Goal: Information Seeking & Learning: Learn about a topic

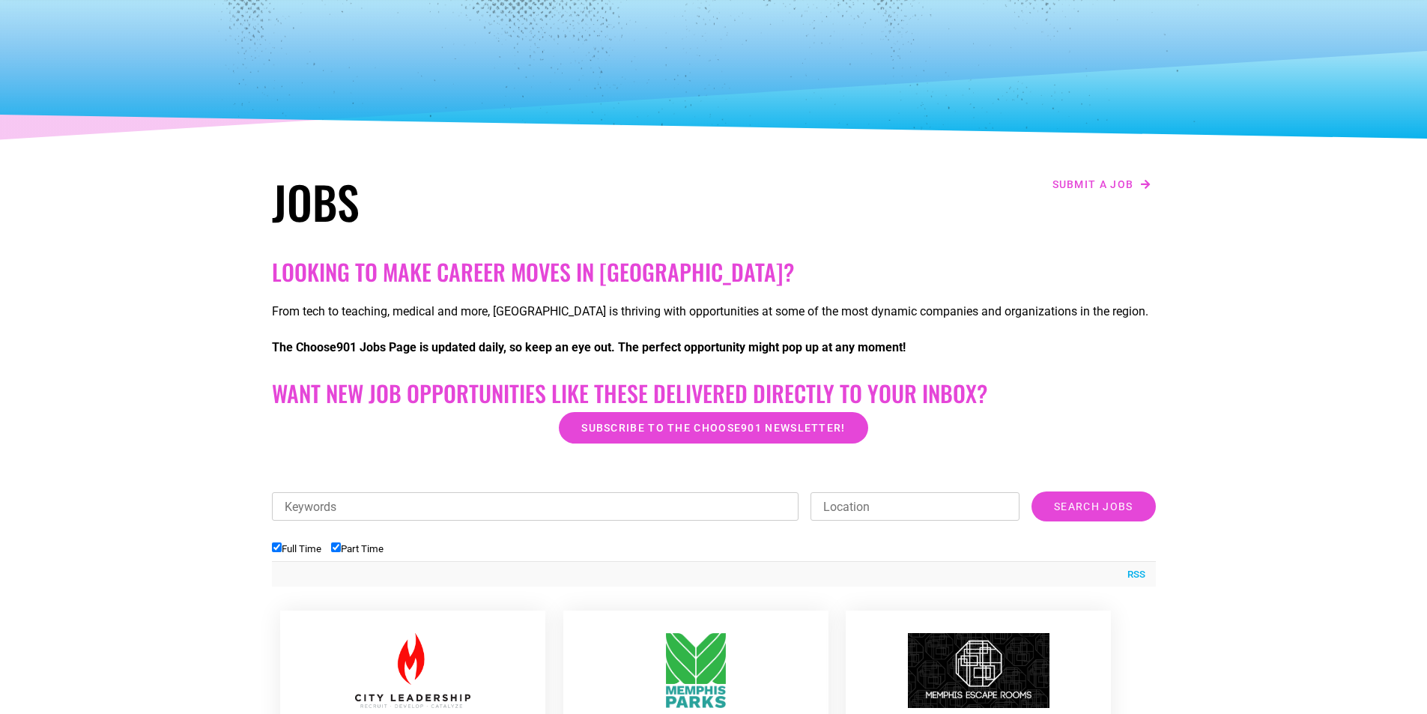
scroll to position [544, 0]
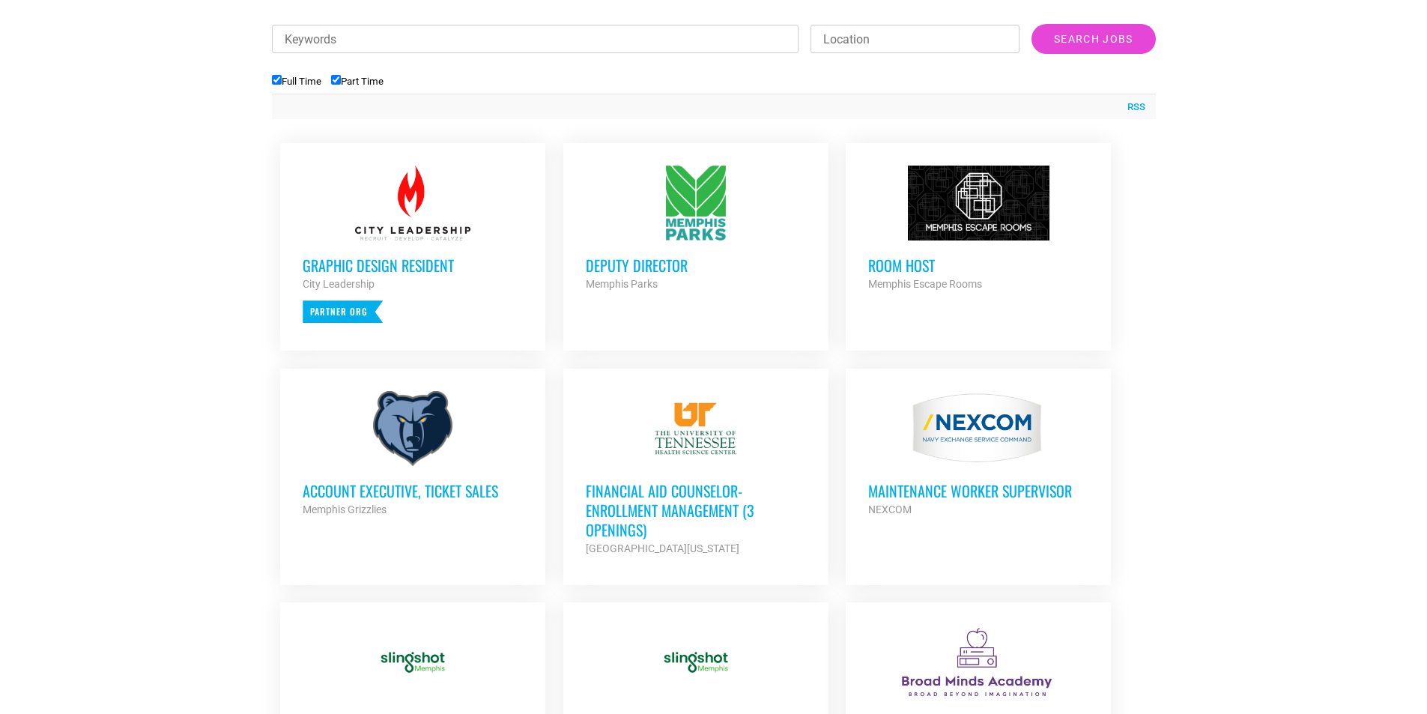
click at [927, 277] on div "Memphis Escape Rooms" at bounding box center [978, 284] width 220 height 18
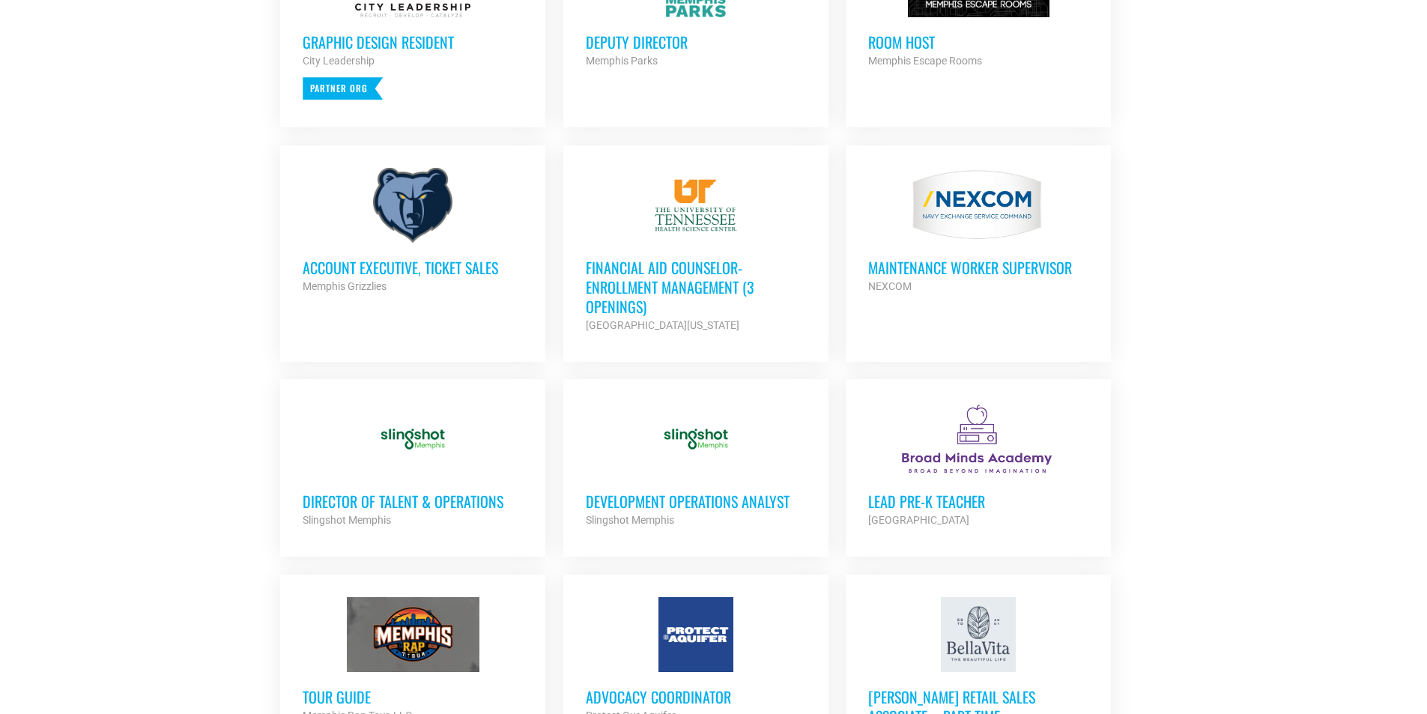
scroll to position [769, 0]
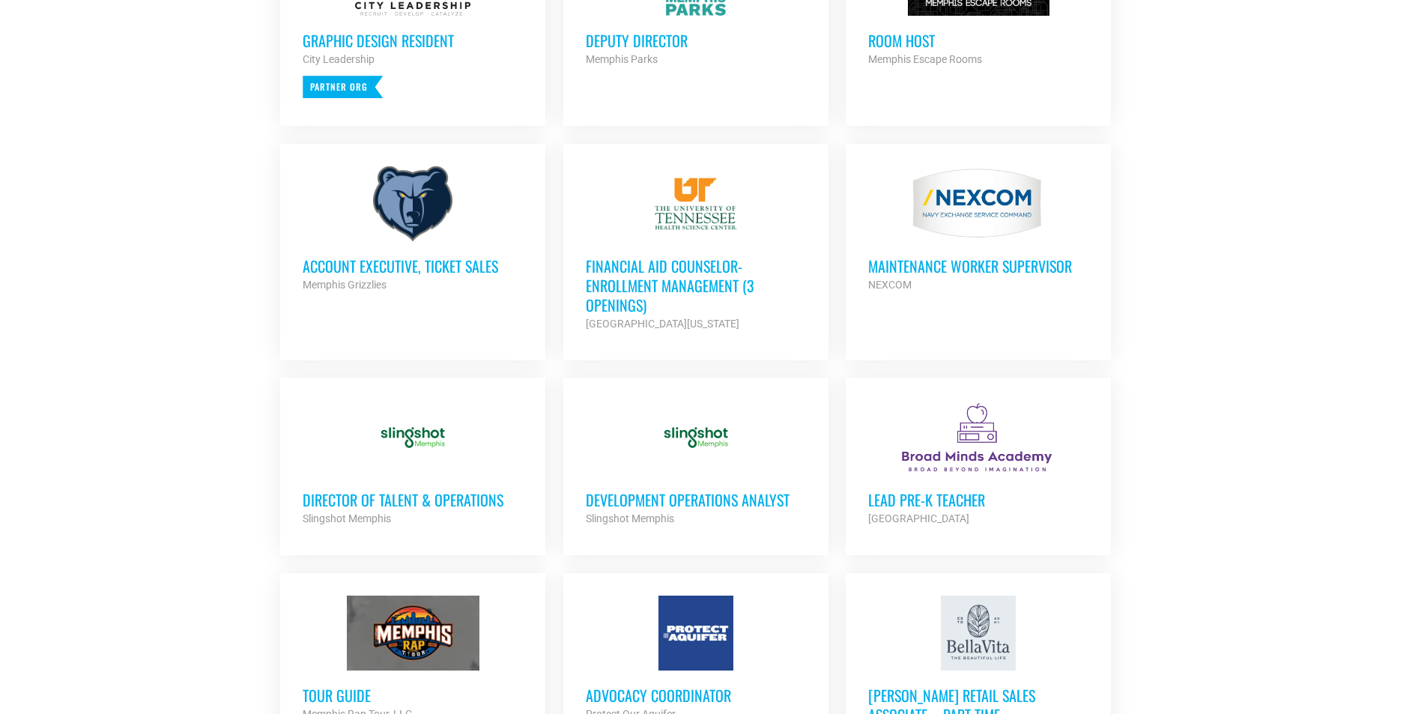
click at [386, 230] on div at bounding box center [413, 203] width 220 height 75
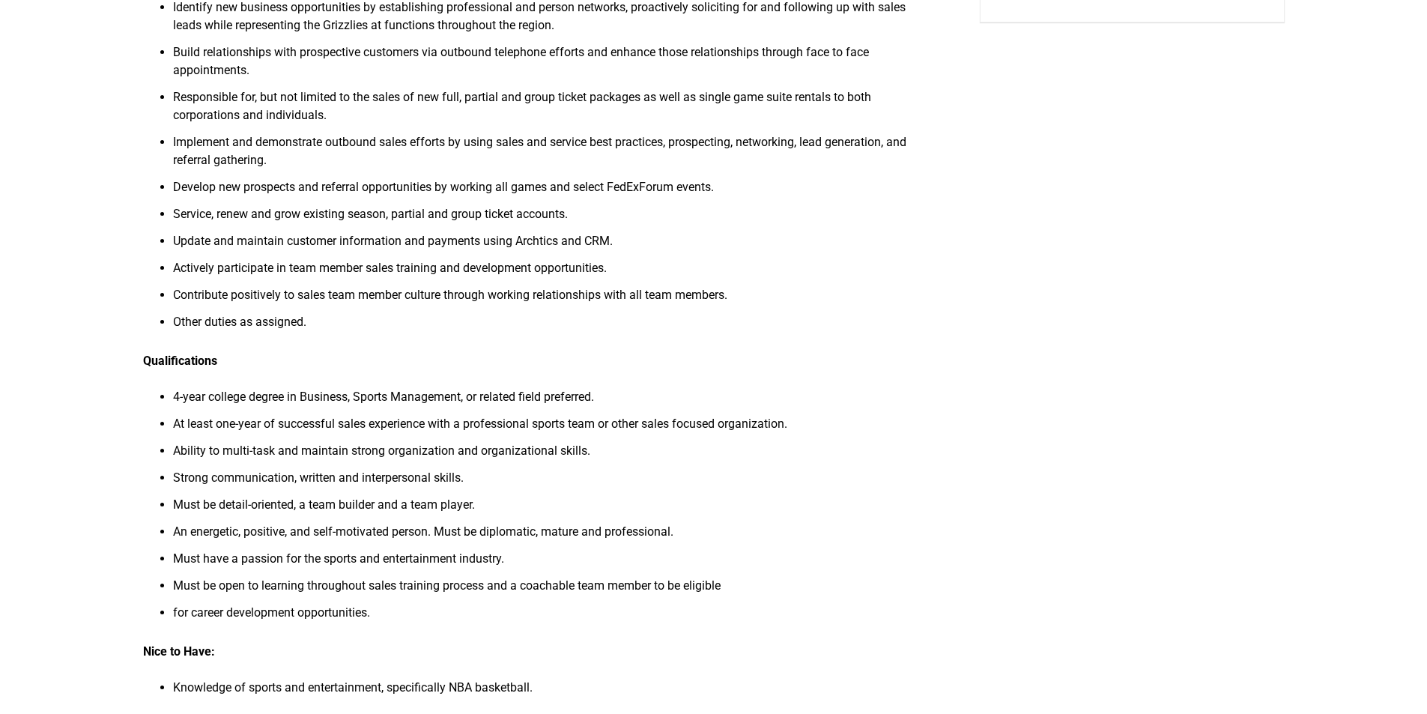
scroll to position [375, 0]
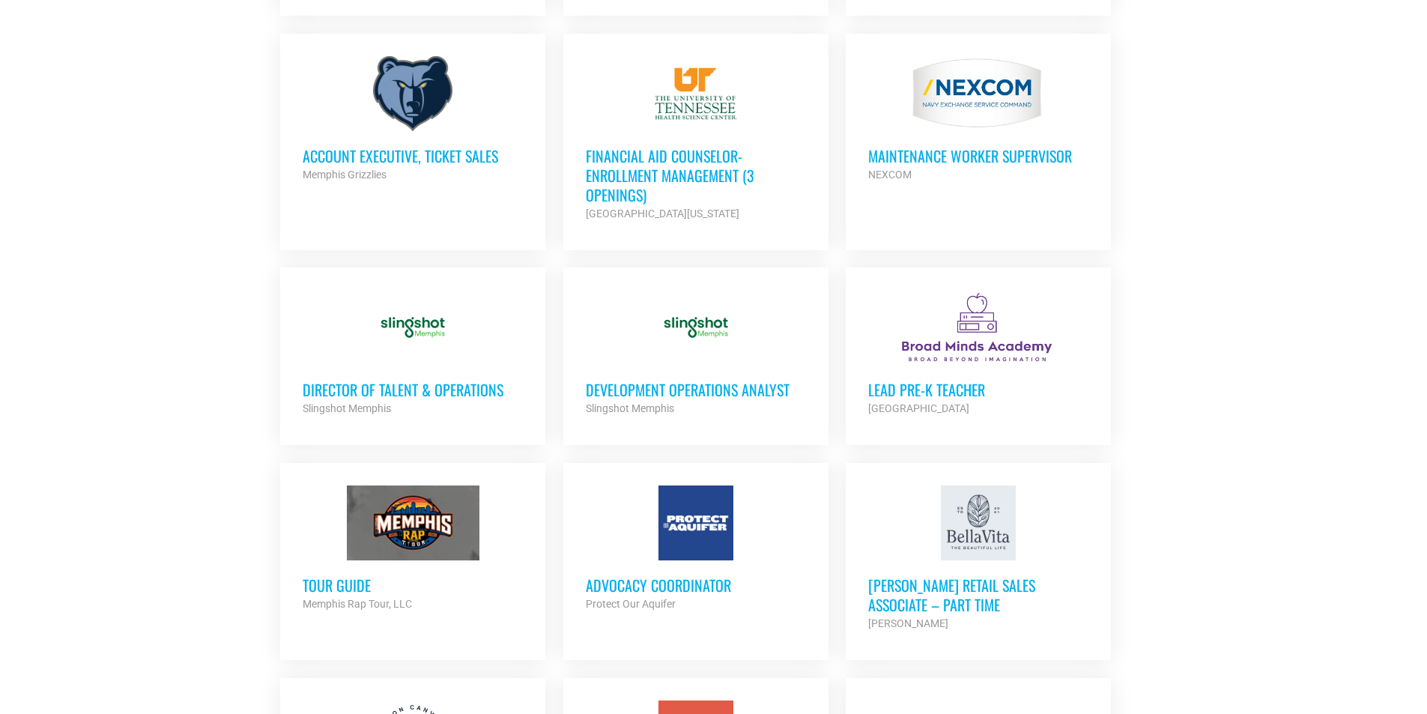
scroll to position [918, 0]
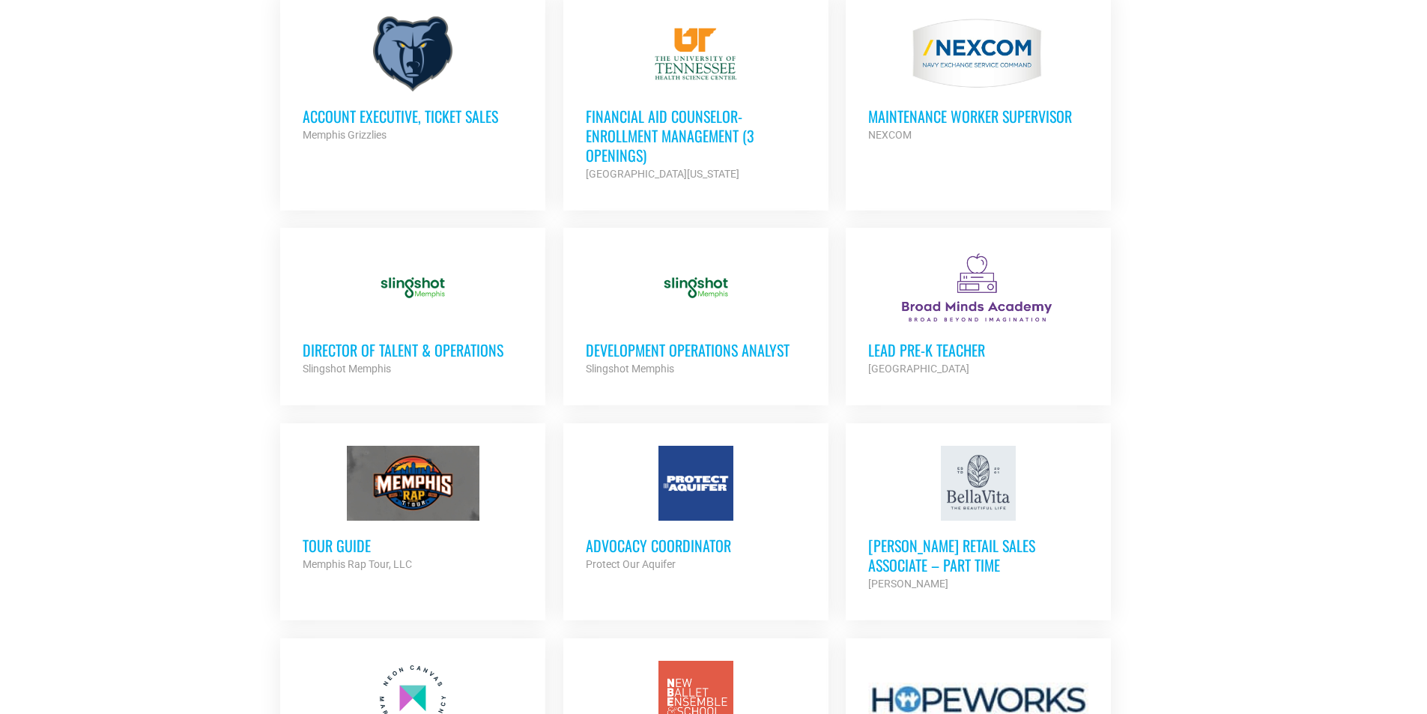
click at [399, 270] on div at bounding box center [413, 287] width 220 height 75
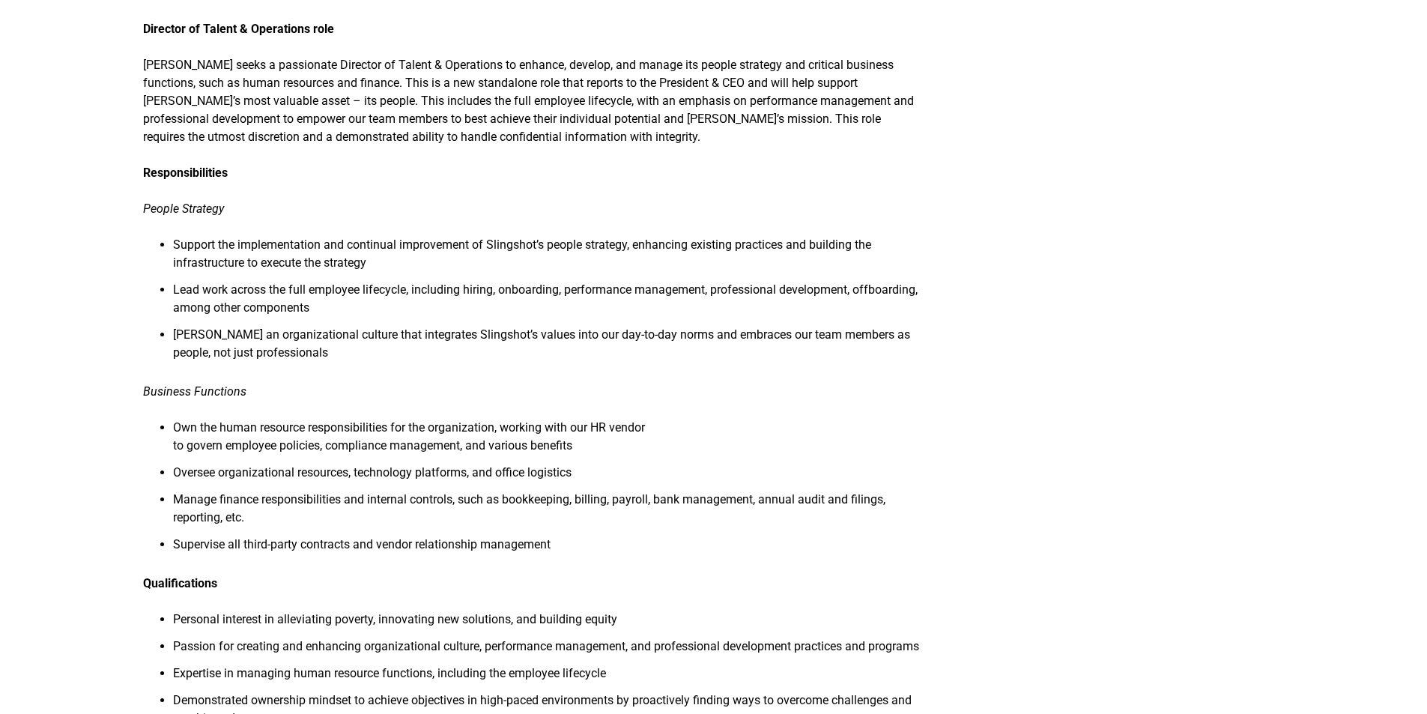
scroll to position [674, 0]
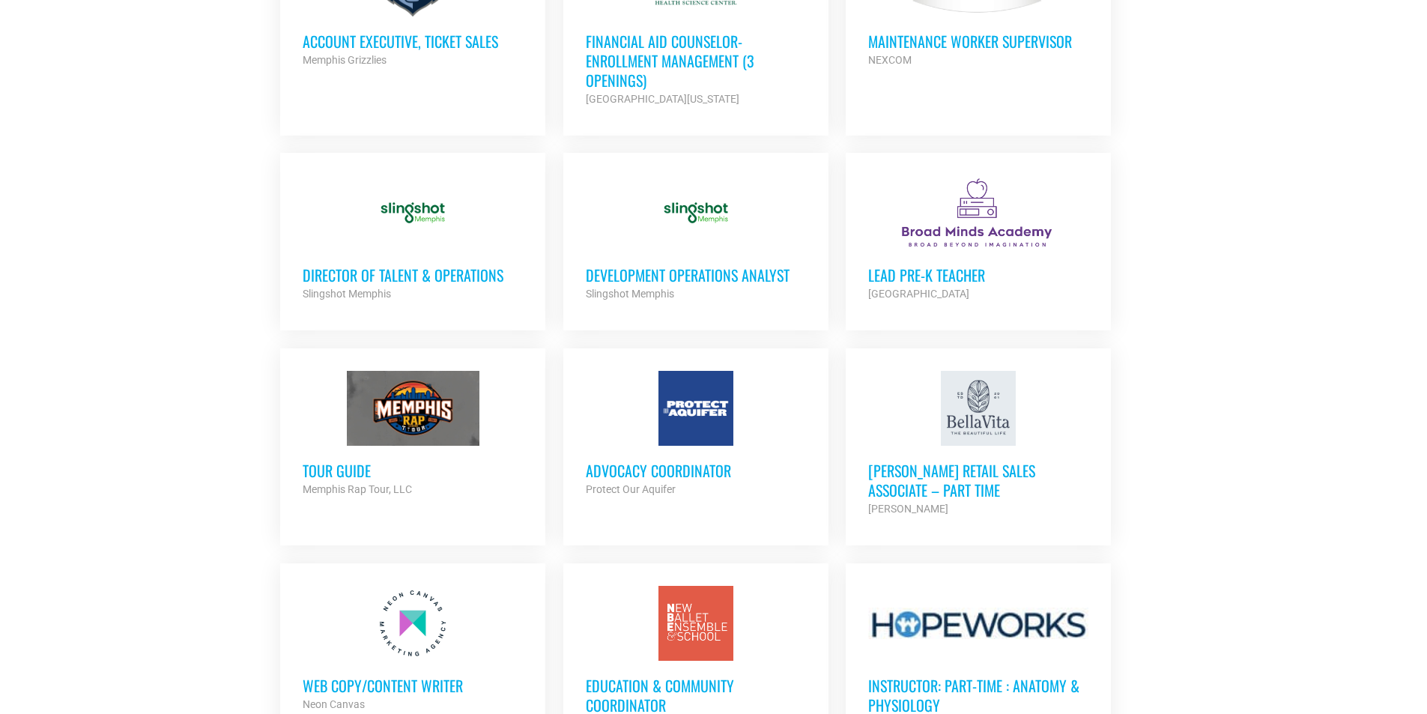
scroll to position [1068, 0]
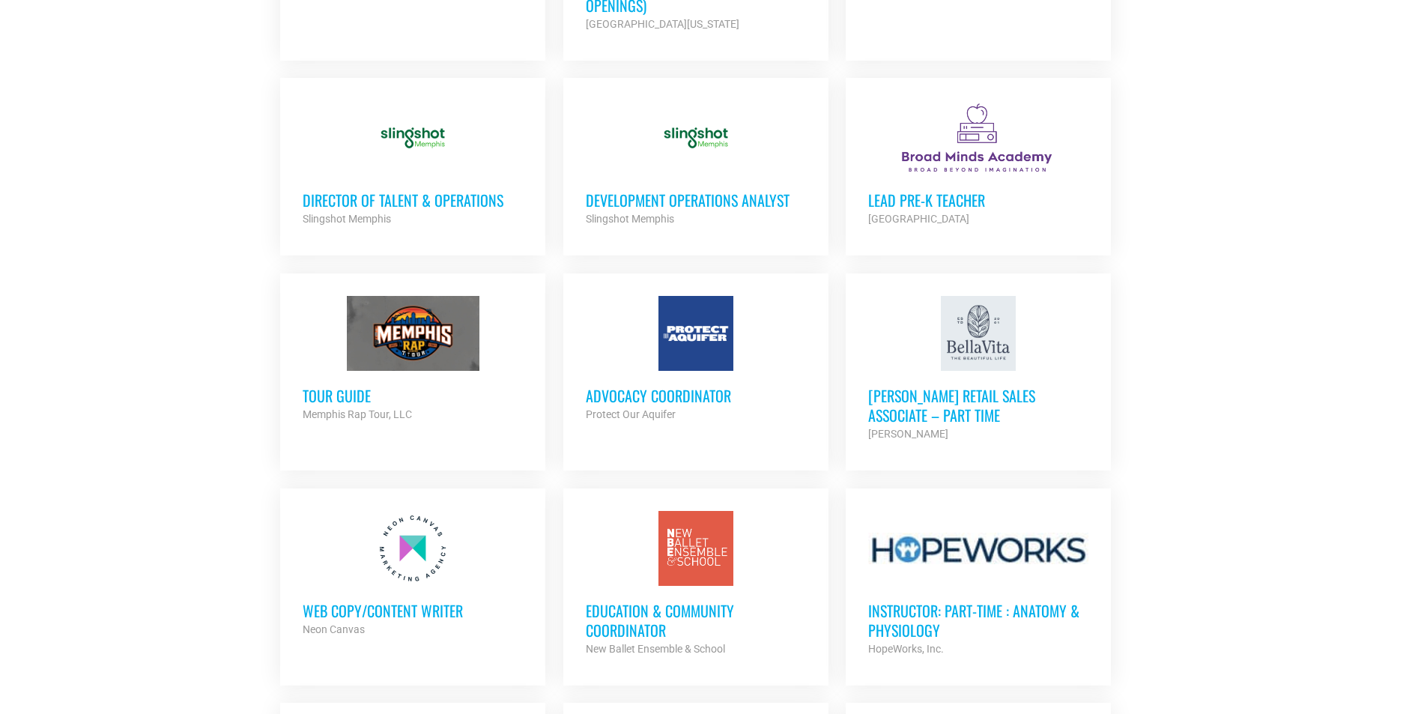
click at [434, 302] on div at bounding box center [413, 333] width 220 height 75
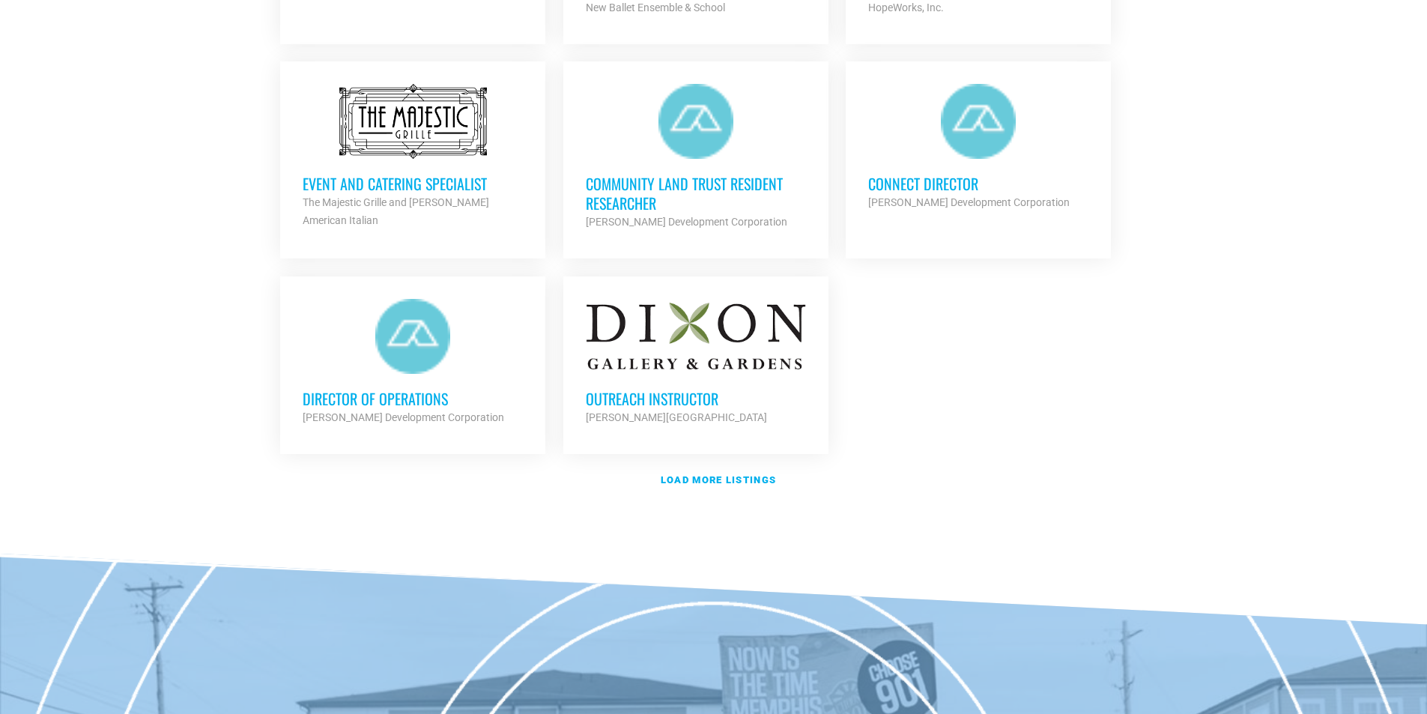
scroll to position [1743, 0]
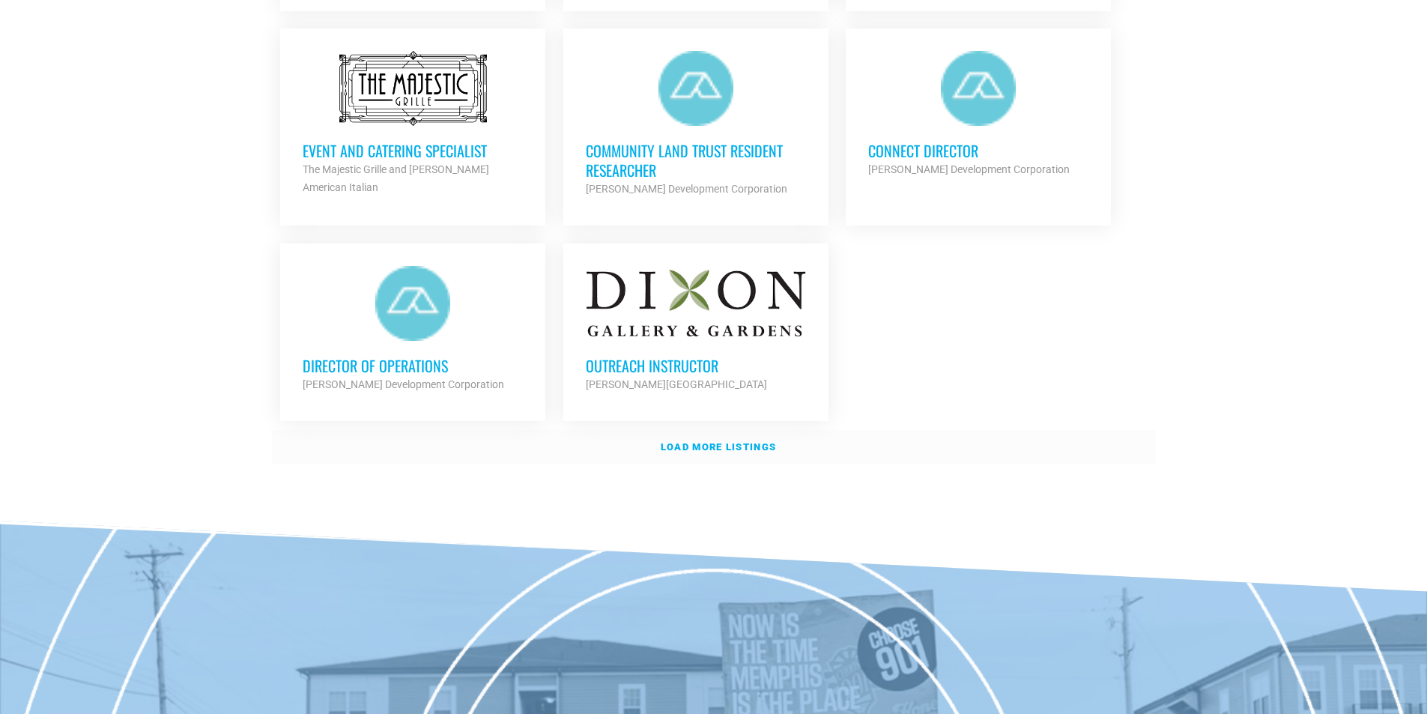
click at [722, 441] on strong "Load more listings" at bounding box center [718, 446] width 115 height 11
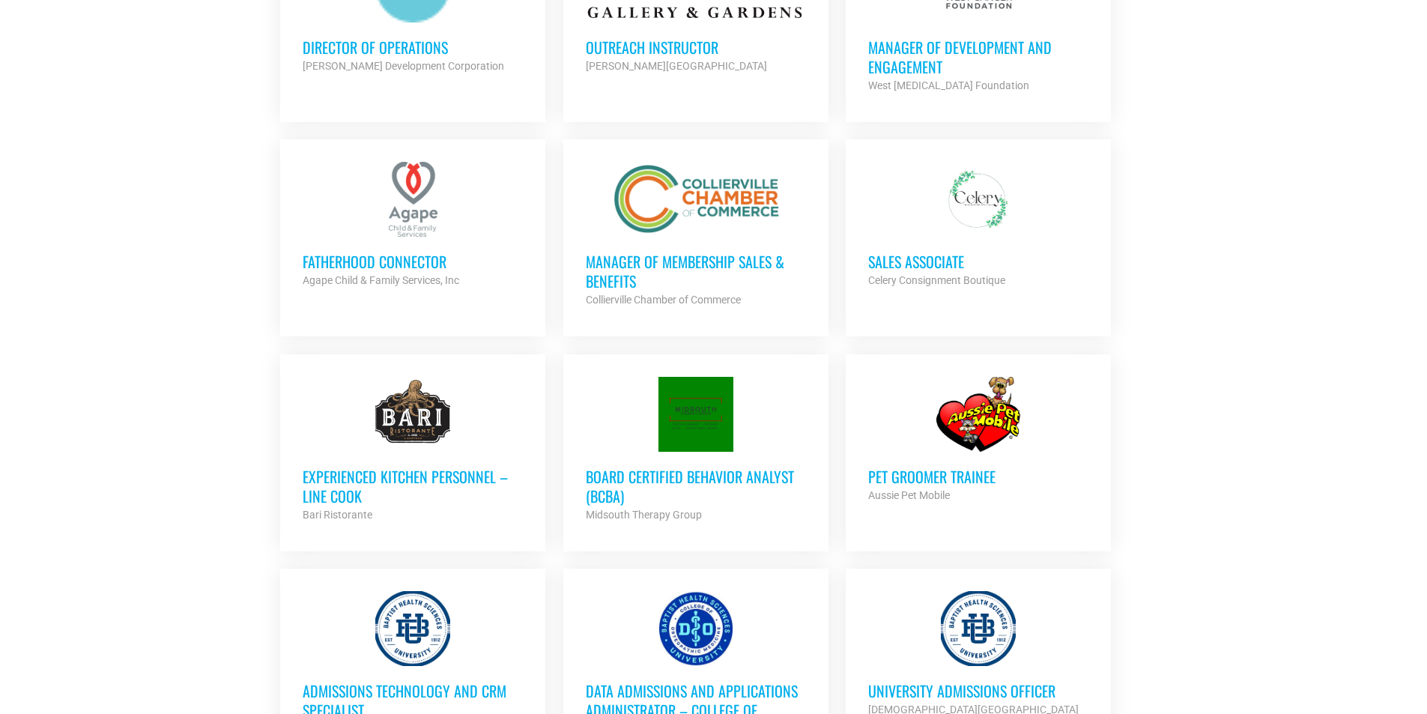
scroll to position [2042, 0]
